Goal: Check status

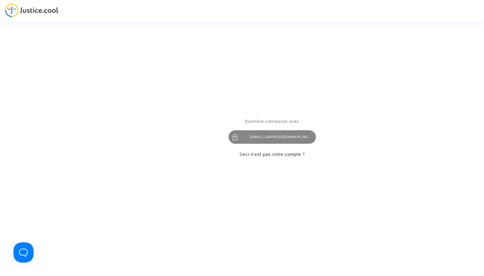
click at [299, 136] on div "jeanfrancois.hay@sciencespo.fr" at bounding box center [272, 136] width 87 height 13
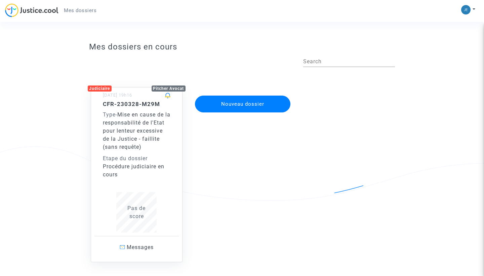
click at [150, 131] on span "Mise en cause de la responsabilité de l'Etat pour lenteur excessive de la Justi…" at bounding box center [137, 130] width 68 height 39
